Goal: Transaction & Acquisition: Purchase product/service

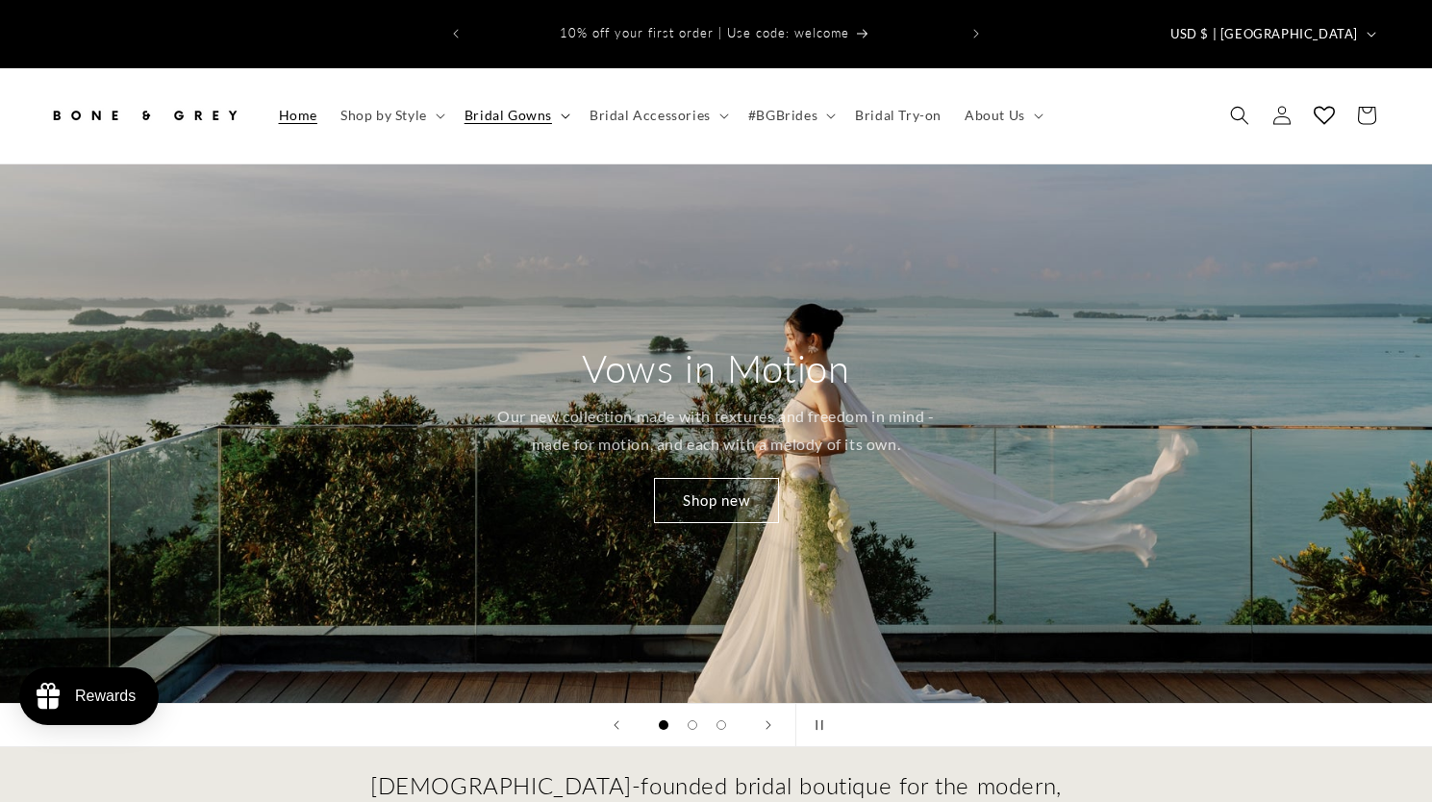
click at [517, 107] on span "Bridal Gowns" at bounding box center [509, 115] width 88 height 17
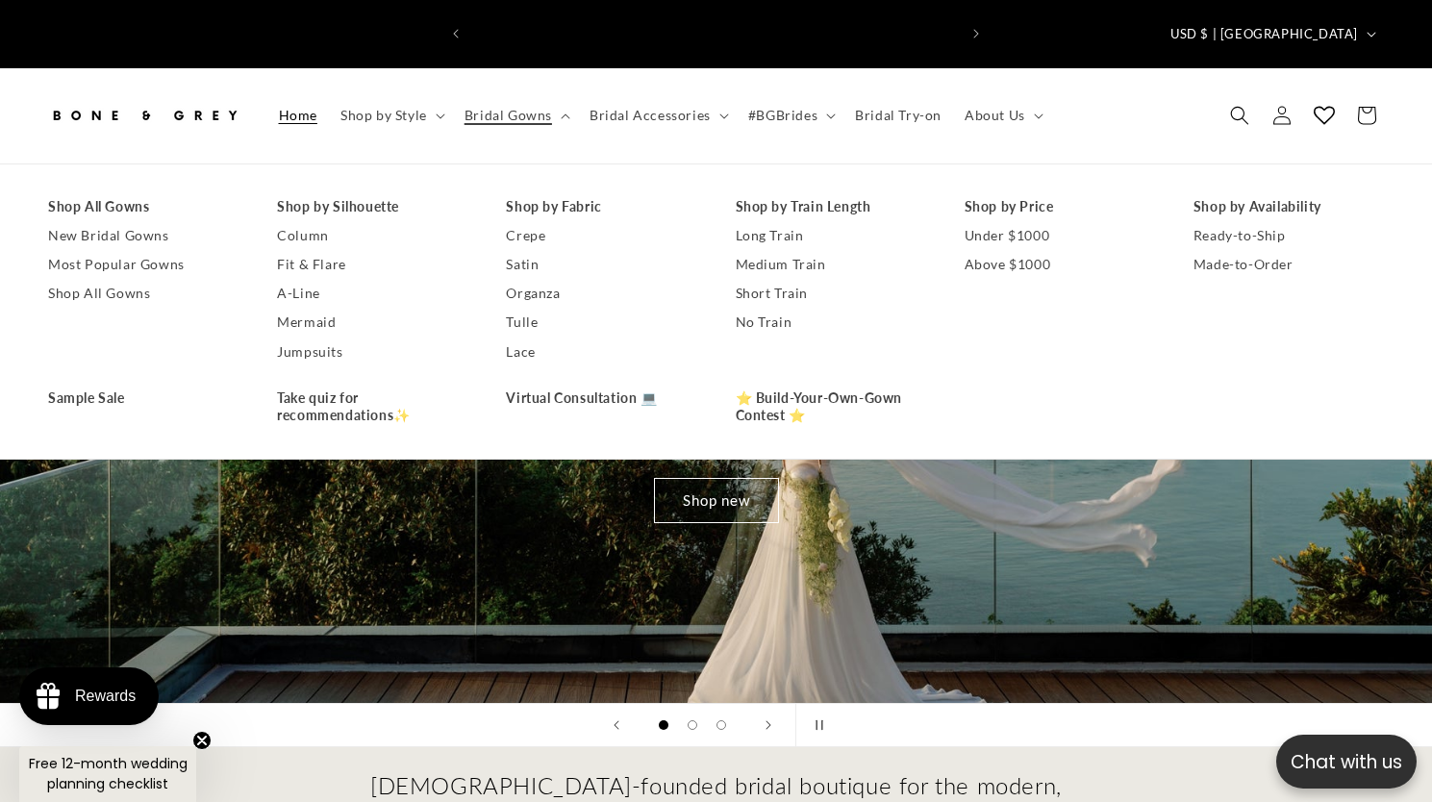
scroll to position [0, 487]
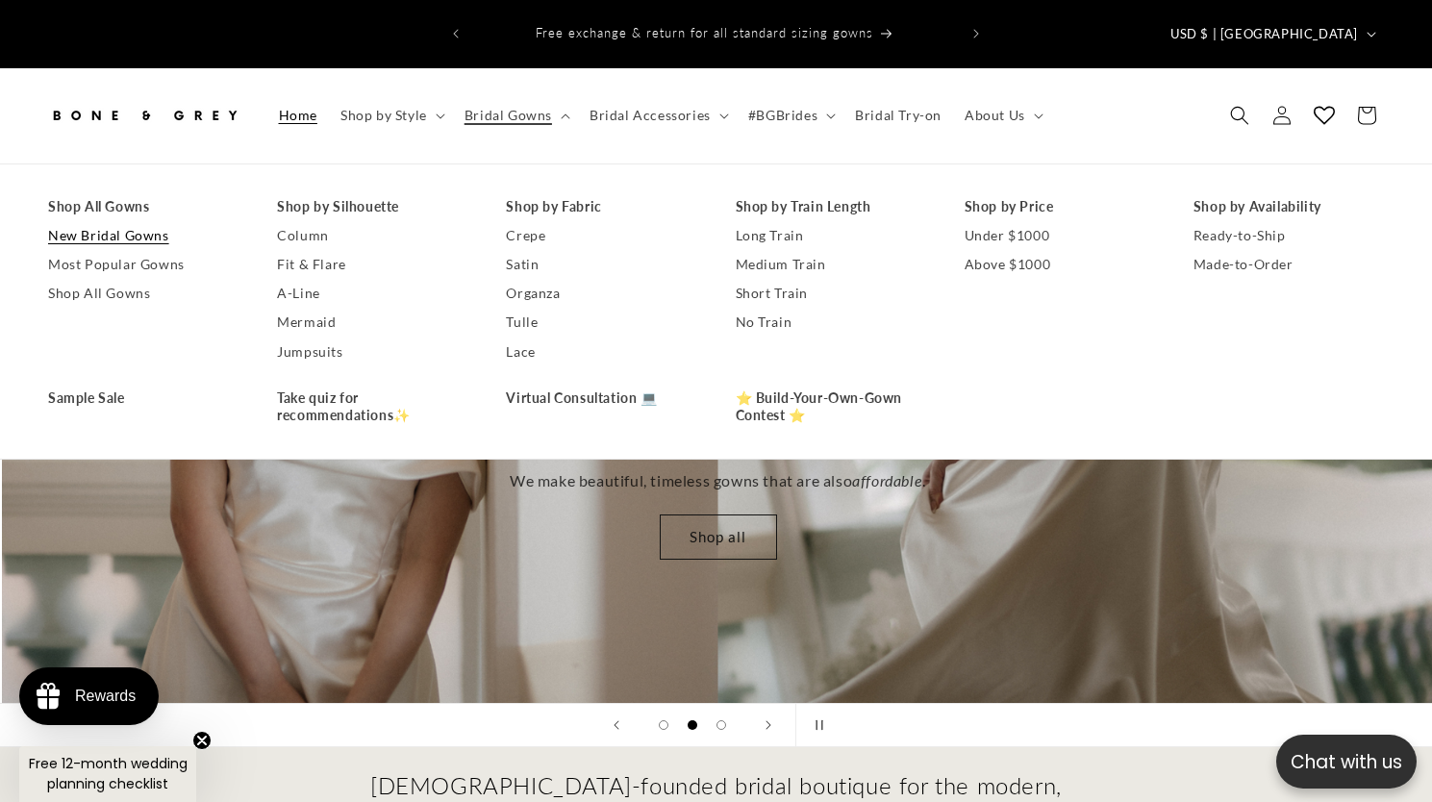
click at [162, 221] on link "New Bridal Gowns" at bounding box center [143, 235] width 190 height 29
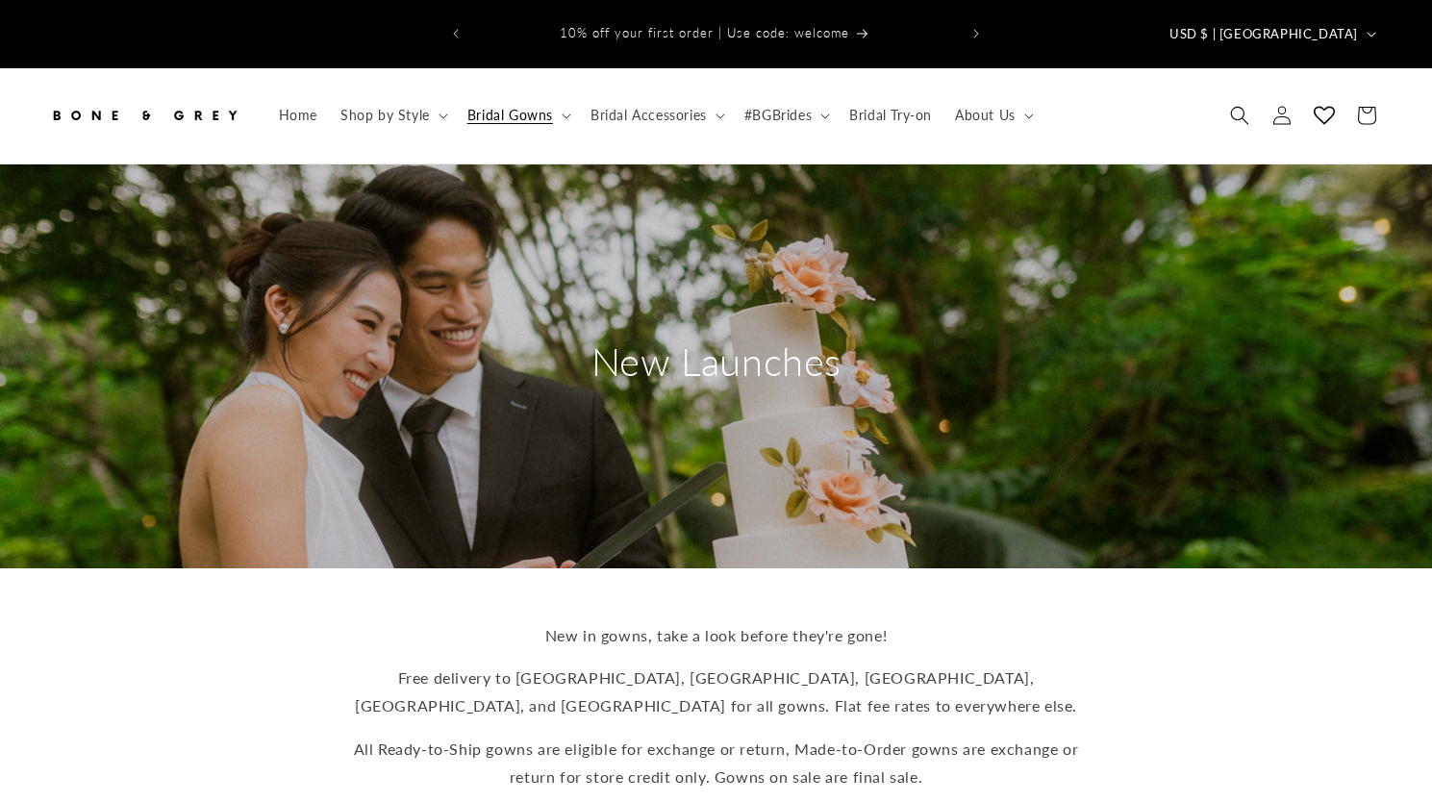
click at [162, 206] on div "New Launches" at bounding box center [716, 366] width 1432 height 404
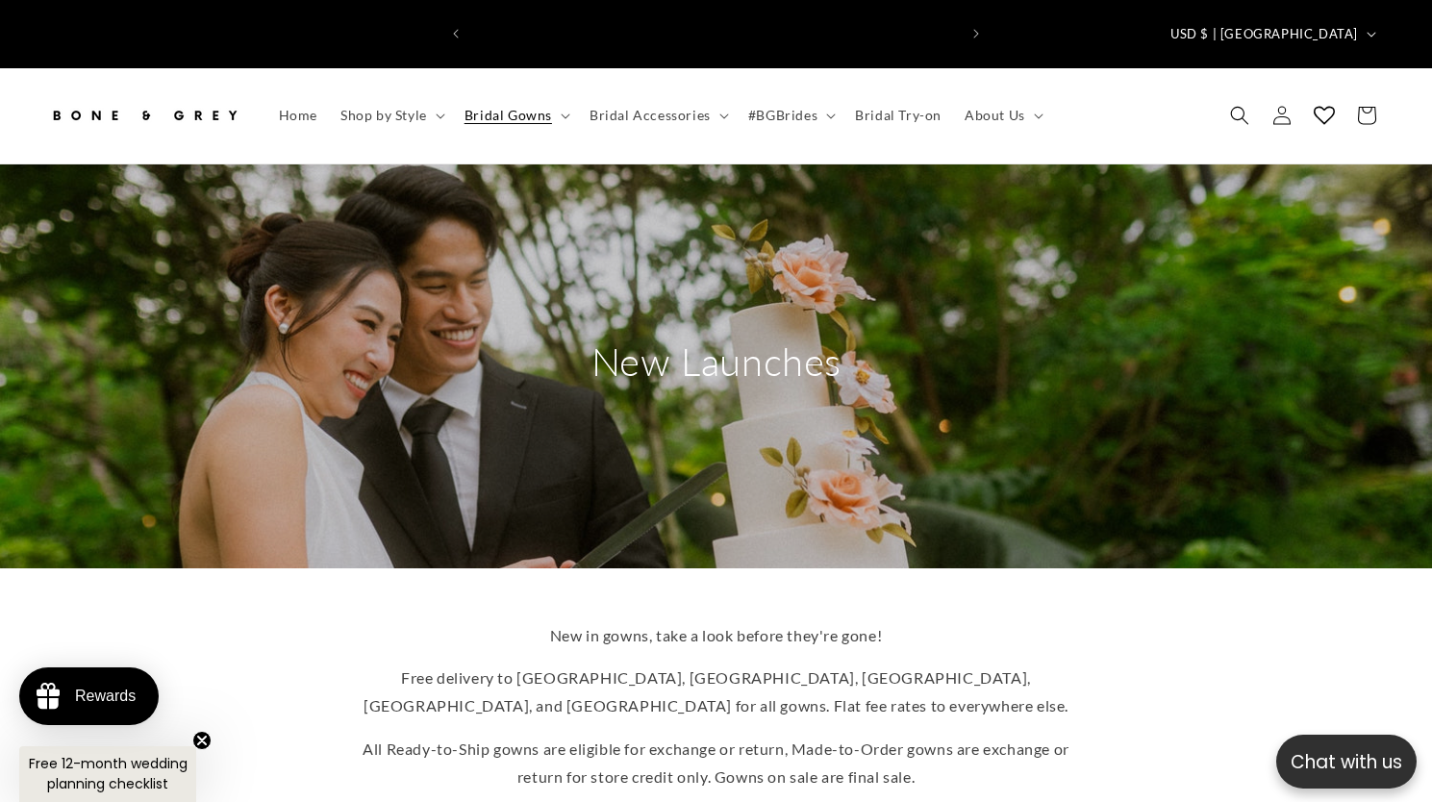
scroll to position [0, 487]
